Goal: Transaction & Acquisition: Purchase product/service

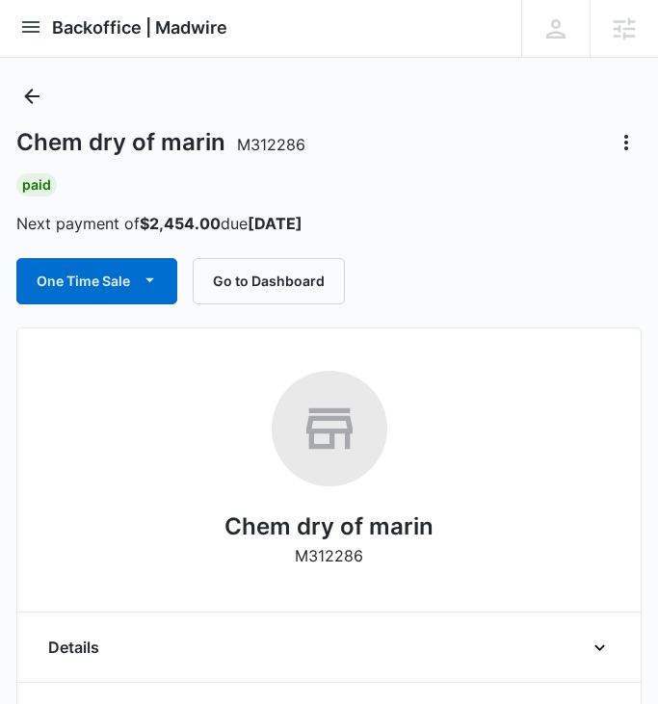
scroll to position [1, 0]
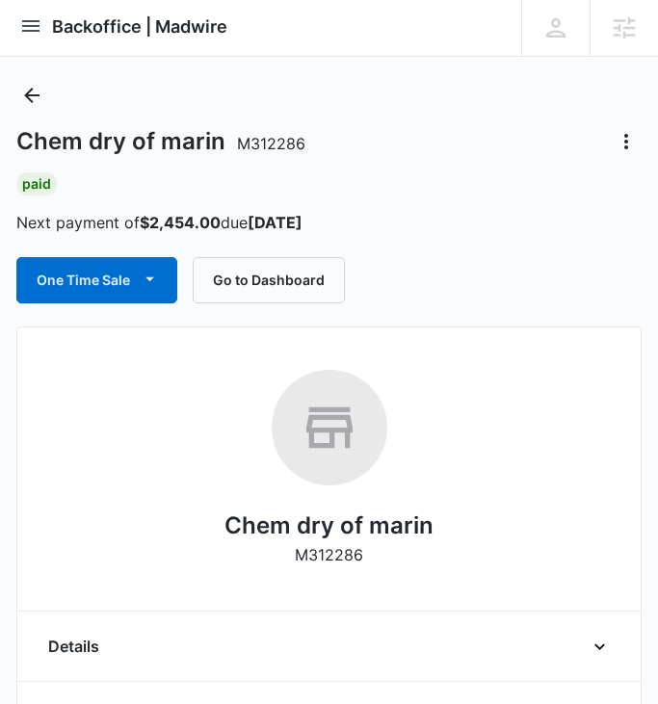
click at [483, 195] on div "Paid Next payment of $2,454.00 due [DATE]" at bounding box center [328, 203] width 625 height 62
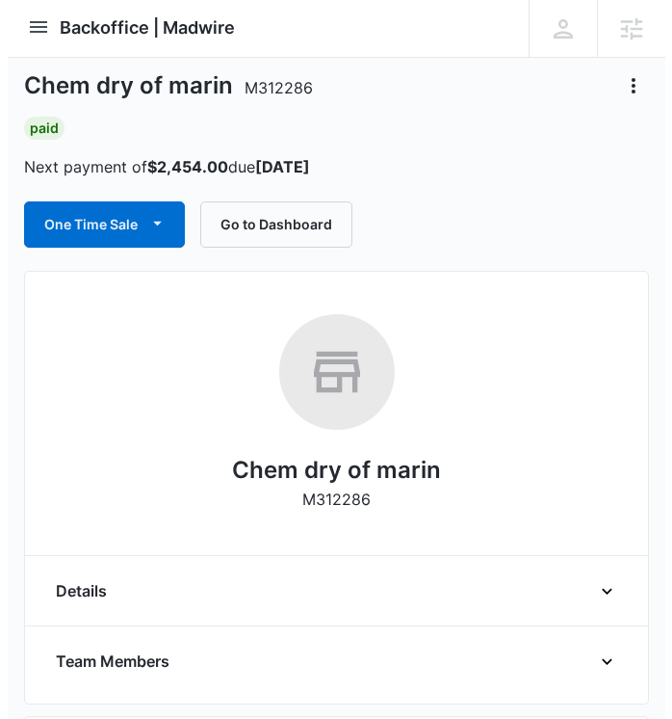
scroll to position [45, 0]
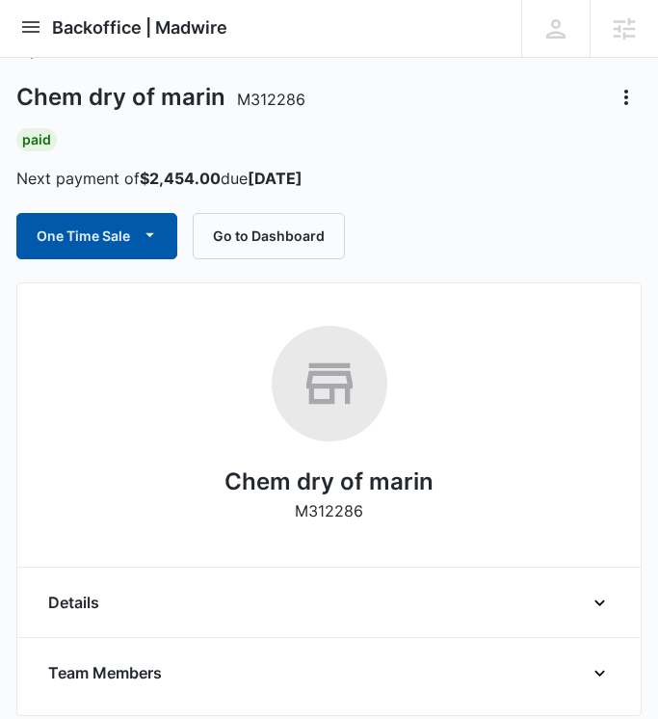
click at [93, 233] on button "One Time Sale" at bounding box center [96, 236] width 161 height 46
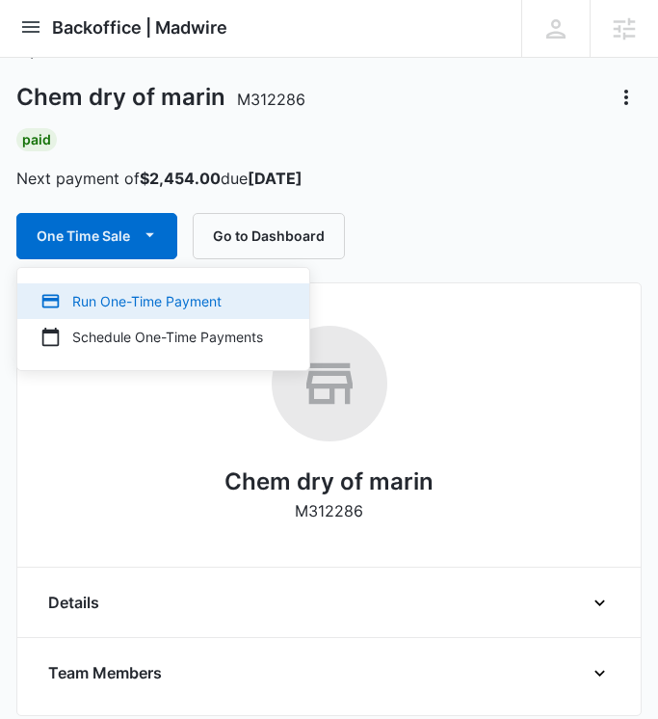
click at [211, 292] on div "Run One-Time Payment" at bounding box center [151, 301] width 223 height 20
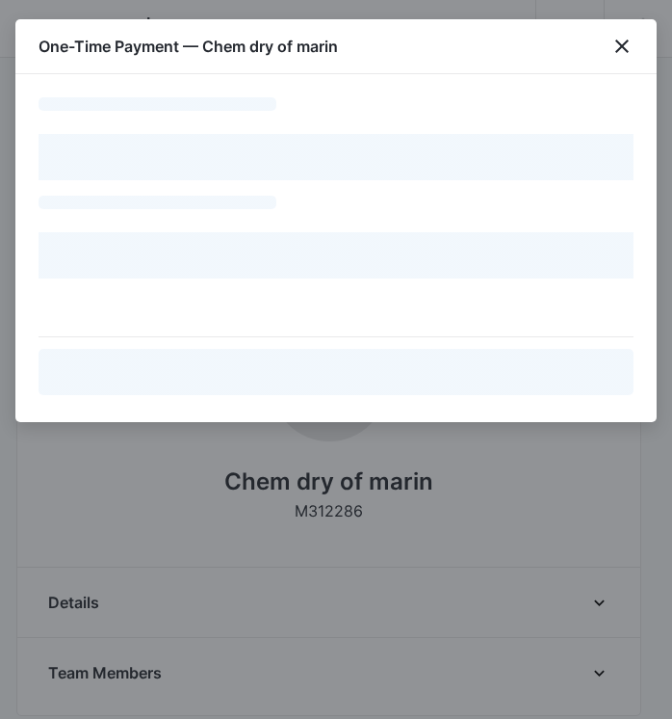
select select "pm_1QCm4vA4n8RTgNjUXXhr8C6A"
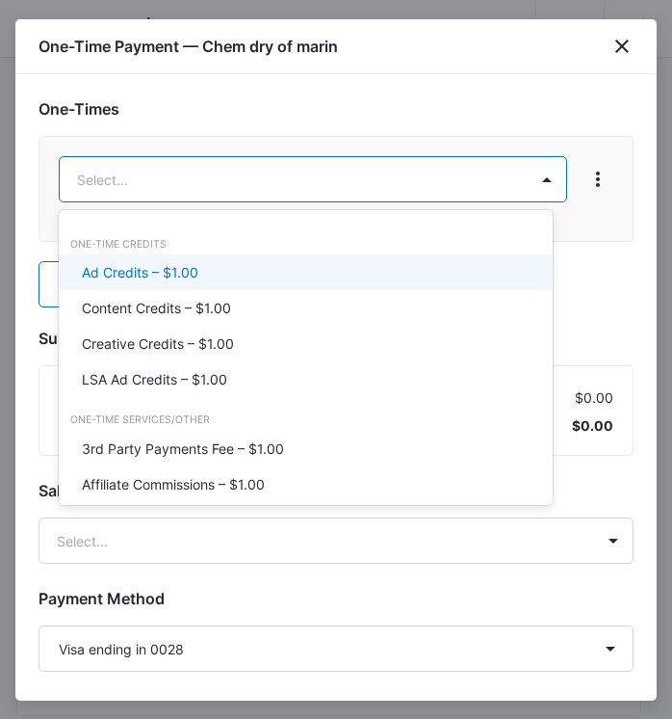
click at [249, 266] on div "Ad Credits – $1.00" at bounding box center [304, 272] width 444 height 20
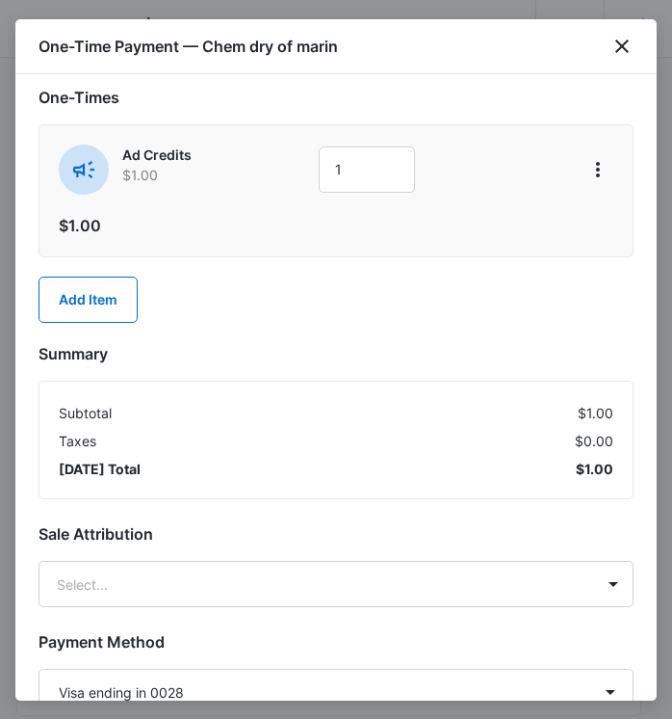
scroll to position [26, 0]
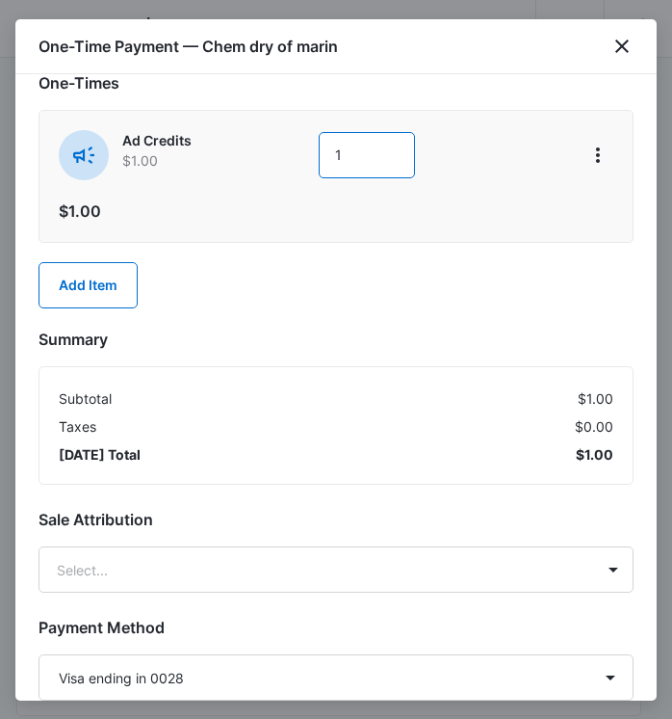
drag, startPoint x: 370, startPoint y: 151, endPoint x: 245, endPoint y: 150, distance: 125.2
click at [257, 150] on div "Ad Credits $1.00 1" at bounding box center [313, 155] width 509 height 50
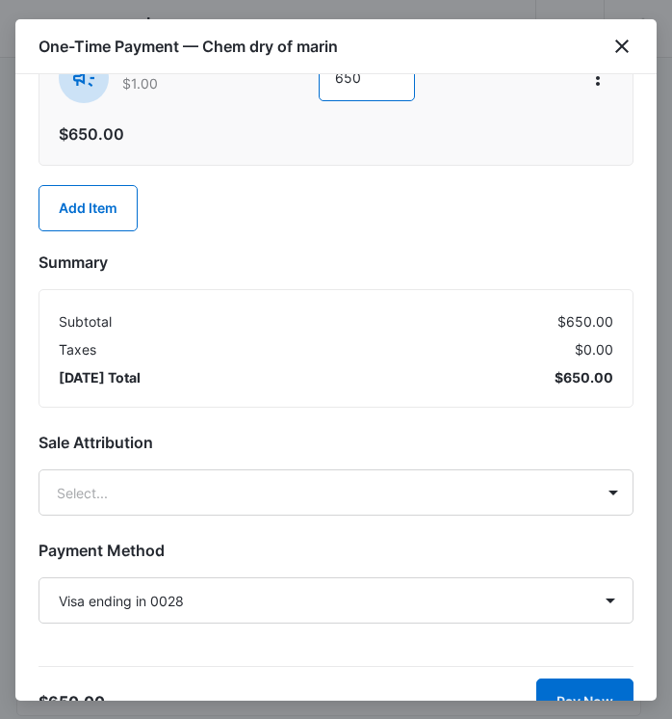
scroll to position [139, 0]
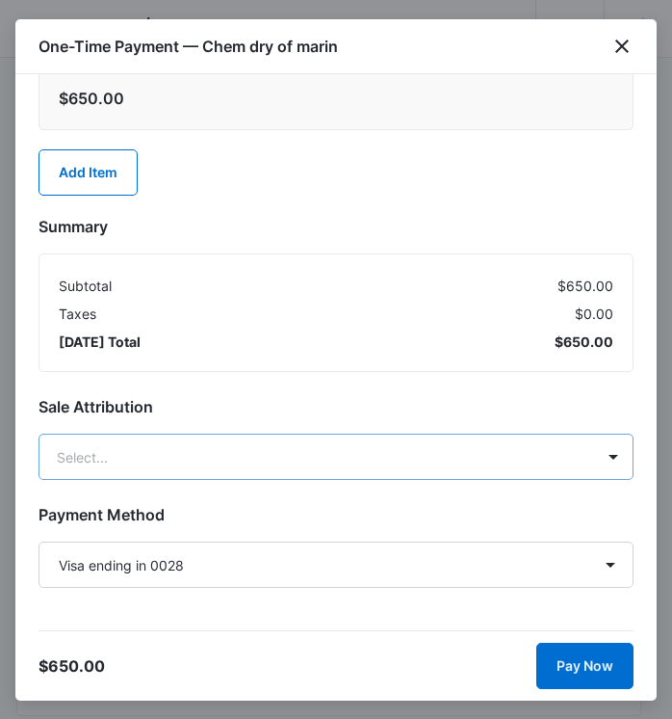
type input "650"
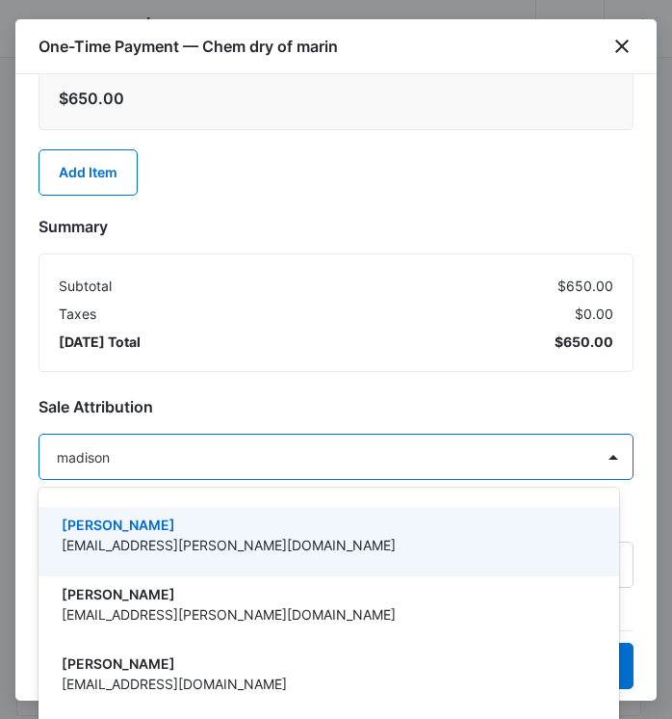
type input "[PERSON_NAME]"
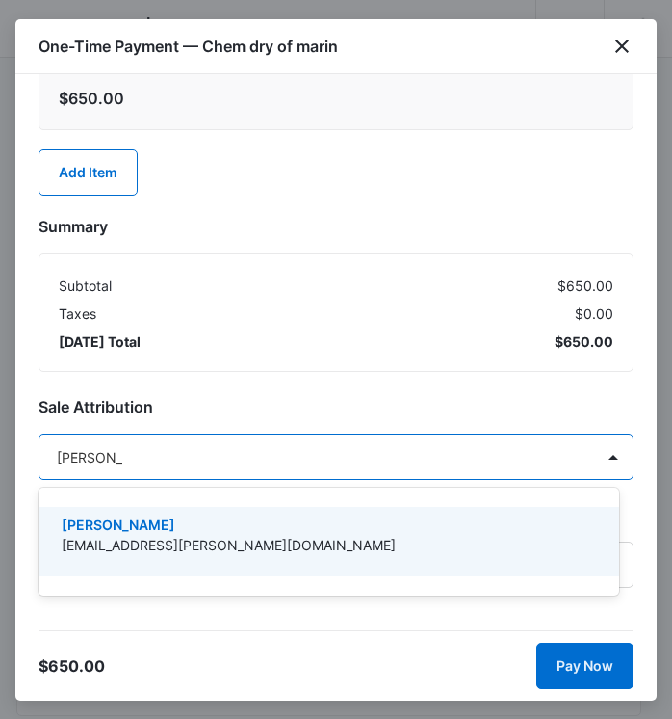
click at [208, 526] on p "[PERSON_NAME]" at bounding box center [327, 524] width 531 height 20
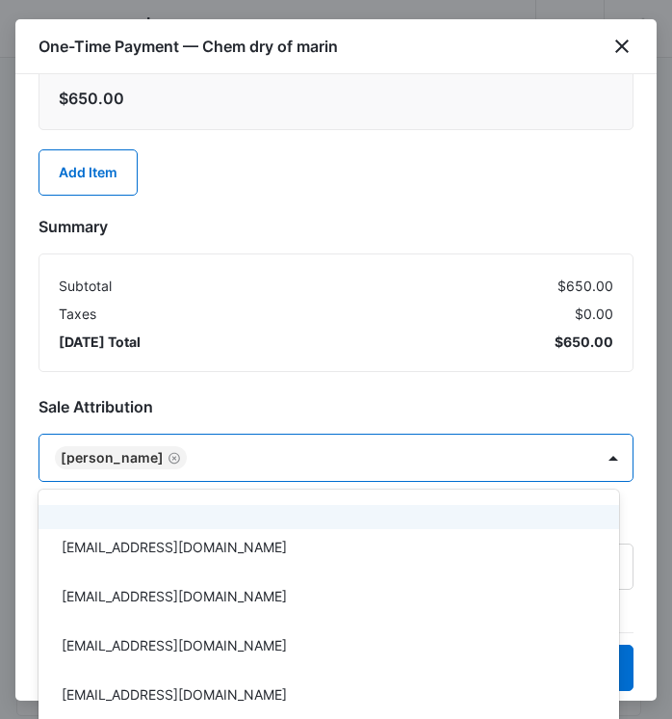
scroll to position [227, 0]
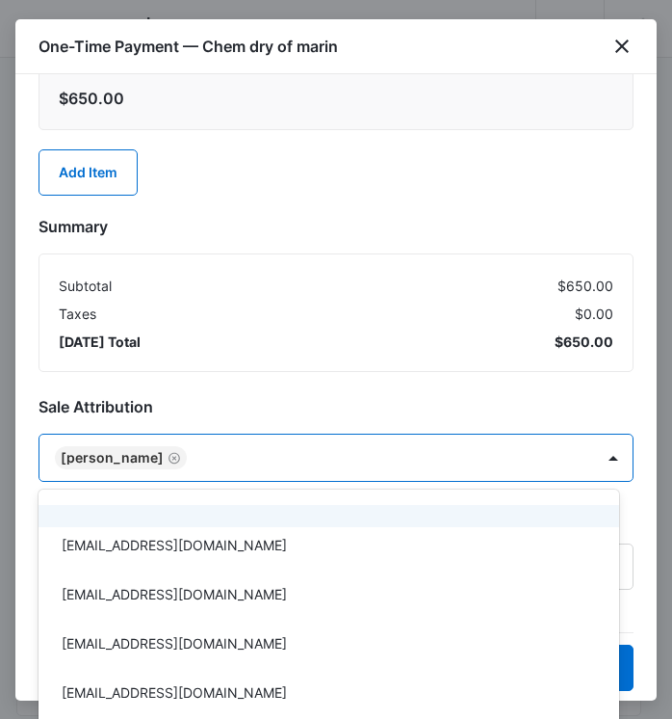
click at [347, 331] on div at bounding box center [336, 359] width 672 height 719
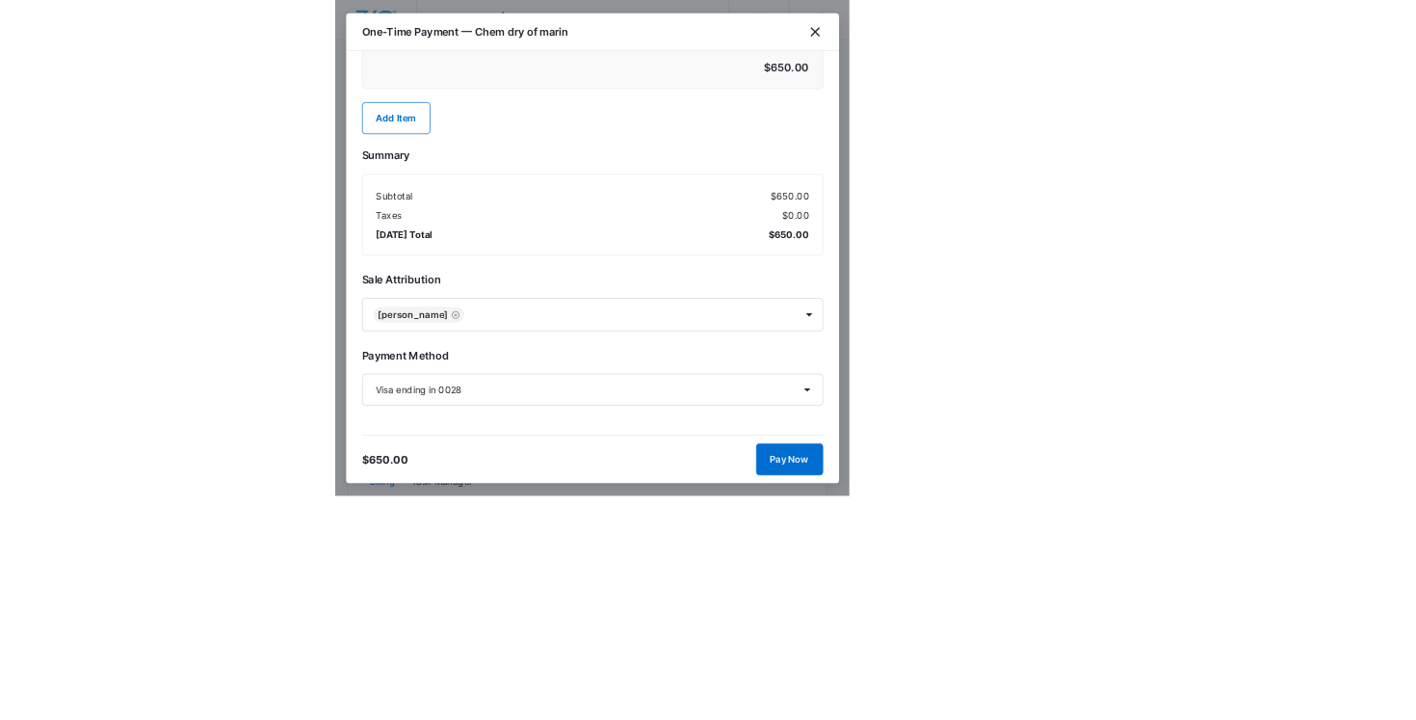
scroll to position [0, 0]
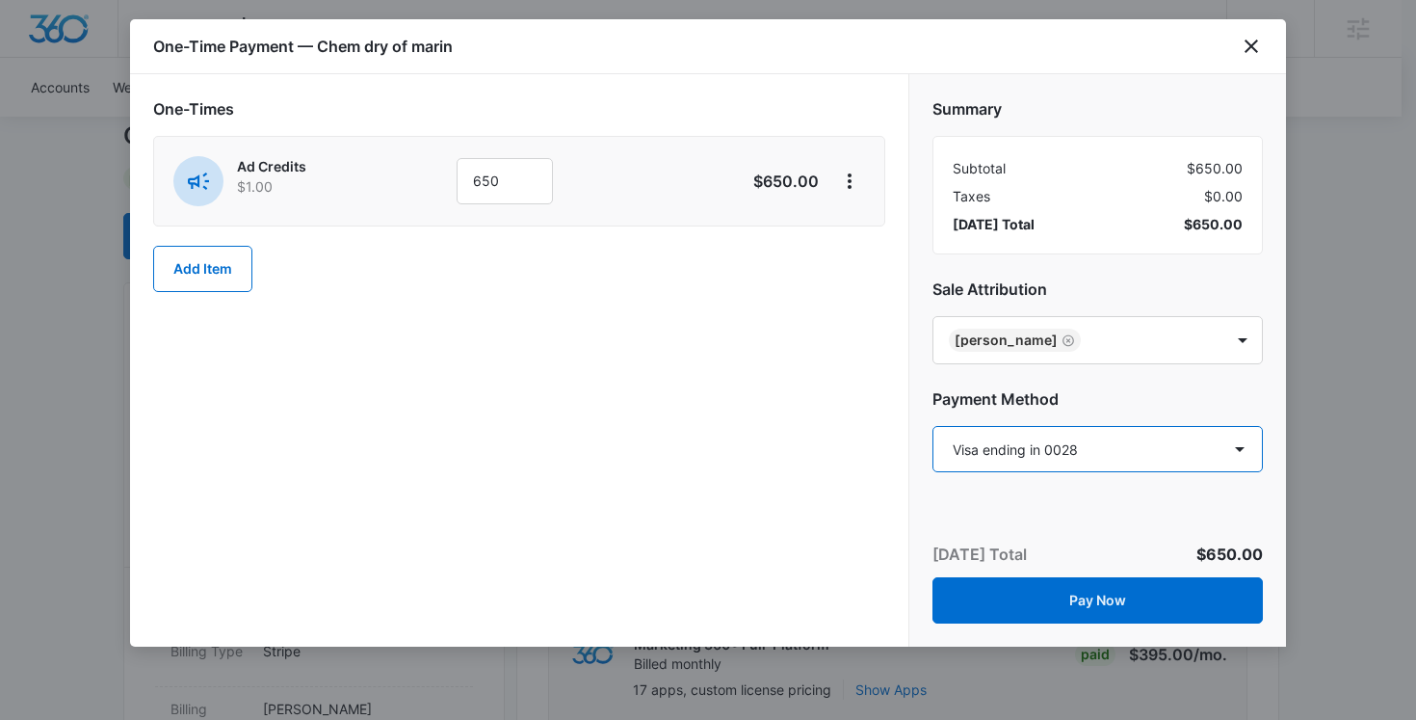
click at [671, 437] on select "Select a payment method Visa ending in 0028 New payment method Monthly invoice" at bounding box center [1098, 449] width 330 height 46
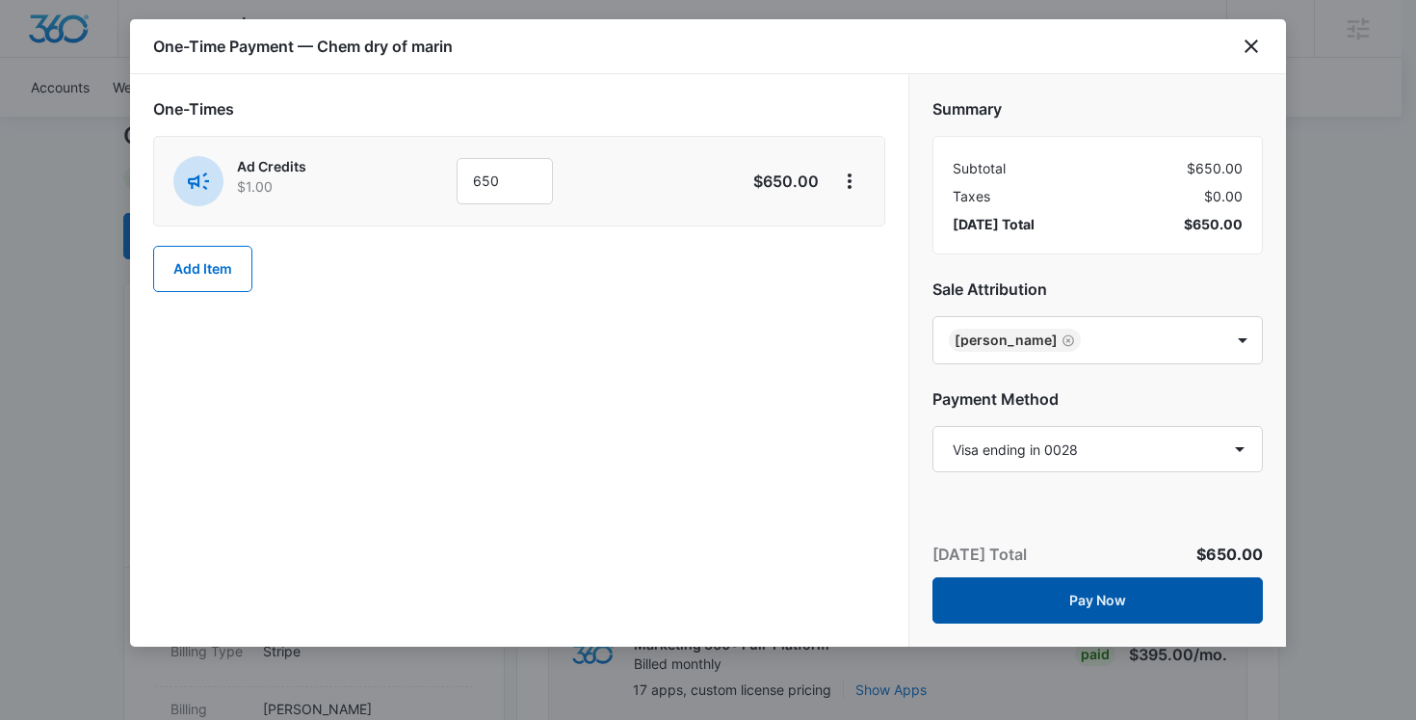
click at [671, 605] on button "Pay Now" at bounding box center [1098, 600] width 330 height 46
